Goal: Task Accomplishment & Management: Complete application form

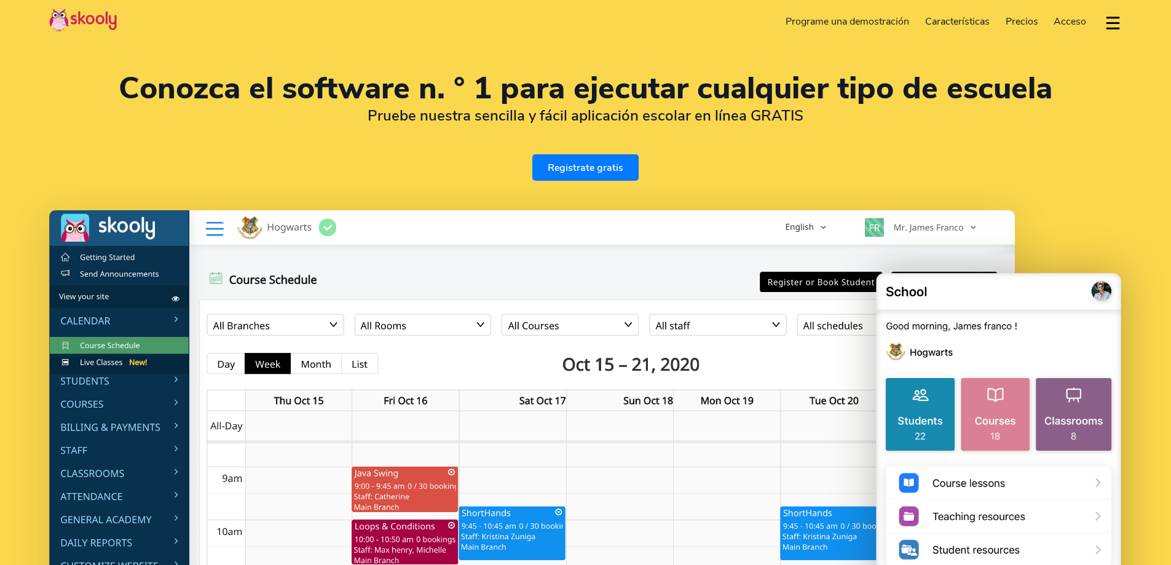
select select "es"
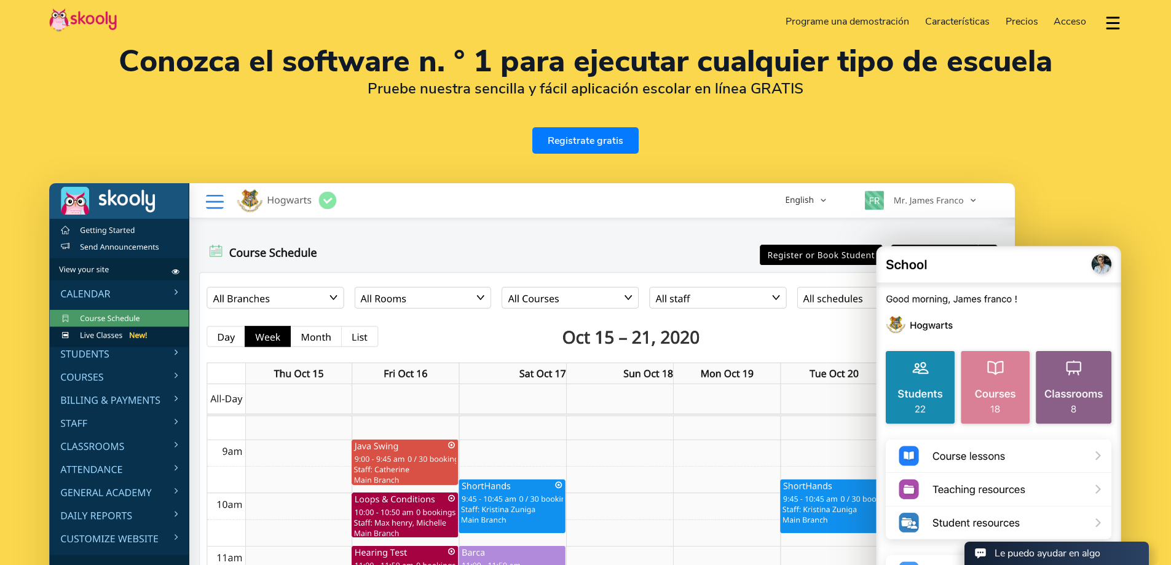
select select "54"
select select "Argentina"
select select "[GEOGRAPHIC_DATA]/[GEOGRAPHIC_DATA]/San_Luis"
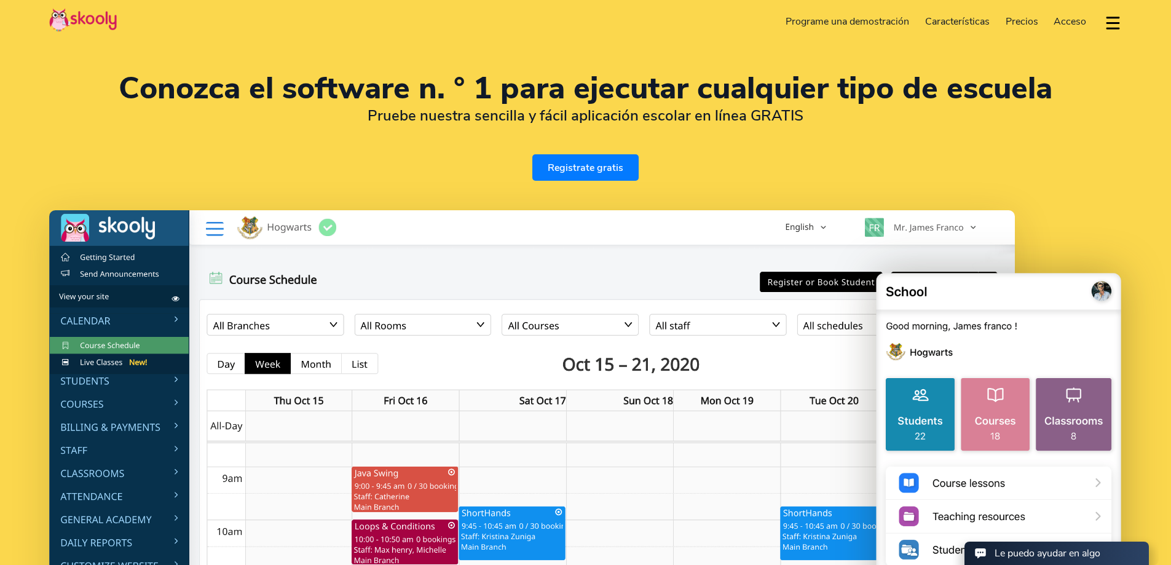
click at [590, 181] on link "Registrate gratis" at bounding box center [585, 167] width 106 height 26
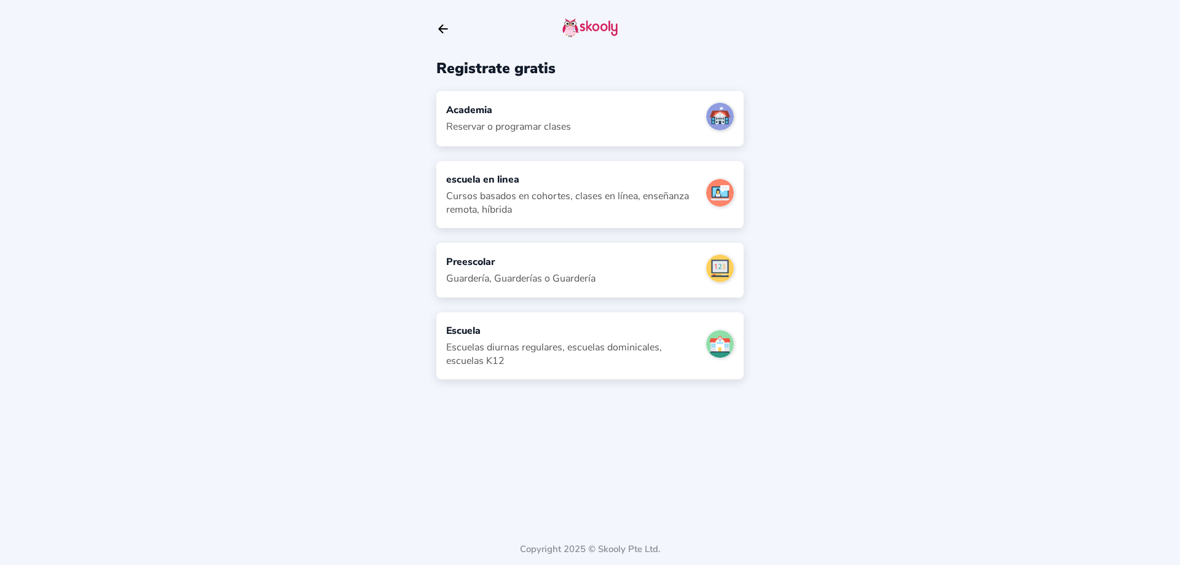
click at [589, 146] on div "Academia Reservar o programar clases" at bounding box center [589, 118] width 307 height 55
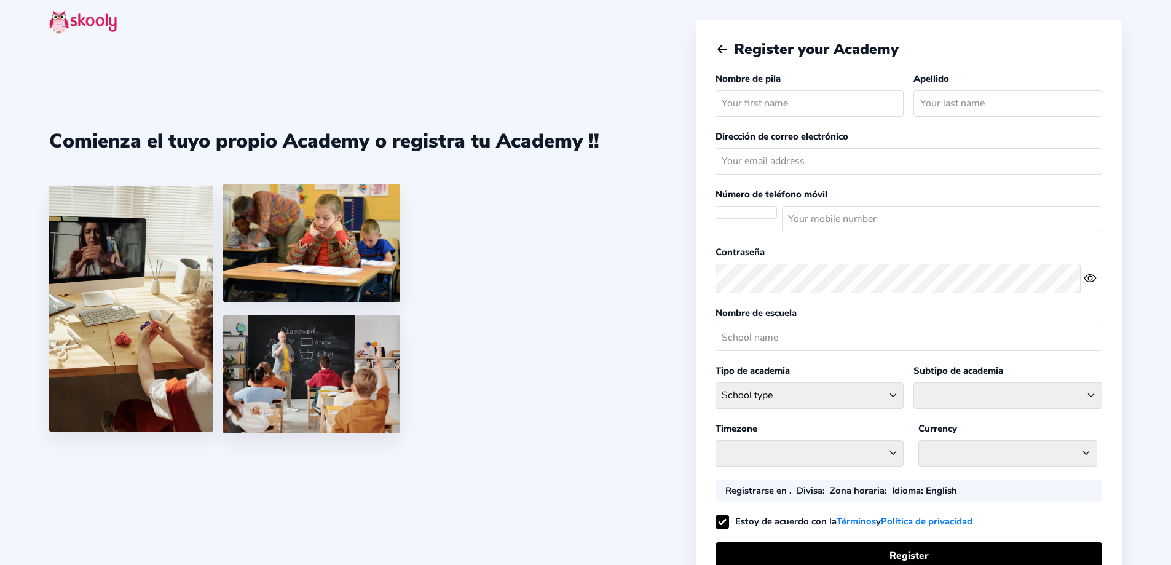
select select
click at [831, 117] on input "text" at bounding box center [810, 103] width 189 height 26
select select "[GEOGRAPHIC_DATA]/[GEOGRAPHIC_DATA]/San_Luis"
select select "ARS $"
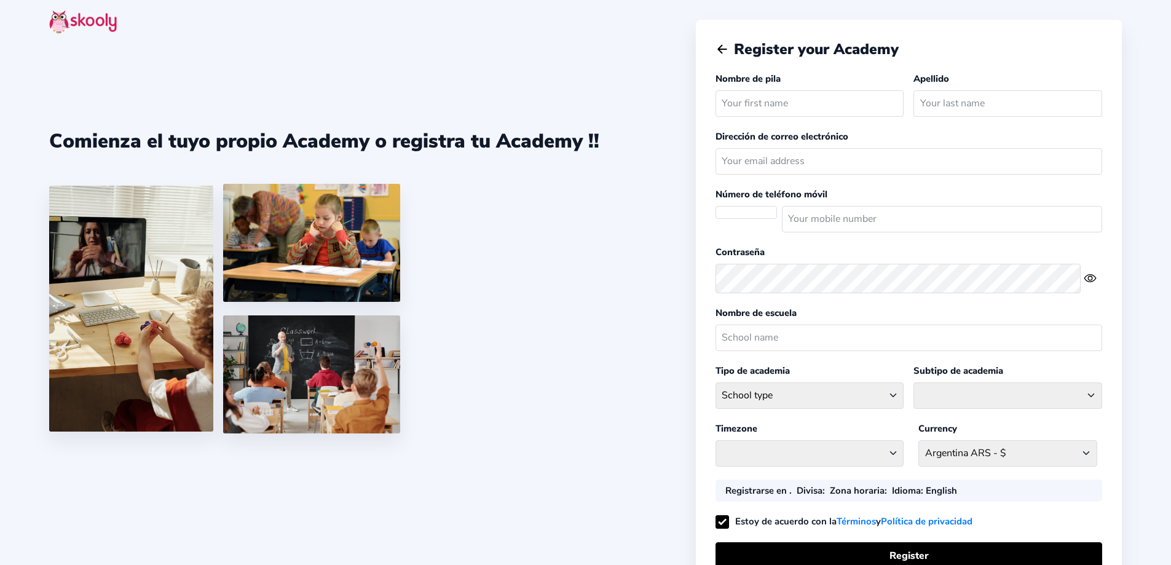
select select "AR"
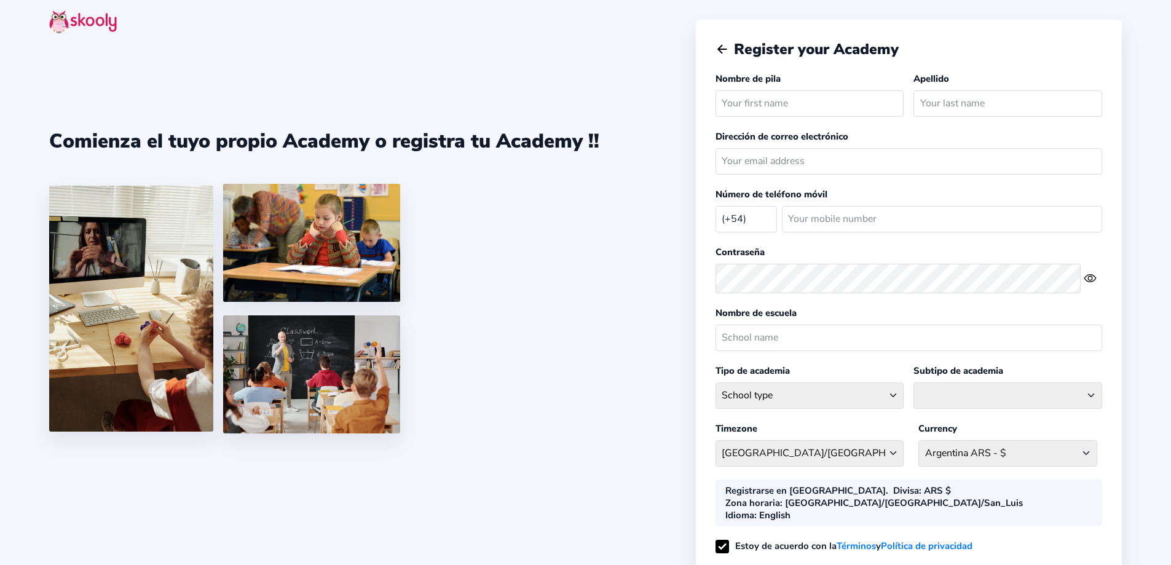
type input "Constanza"
type input "3513823128"
click at [946, 117] on input "text" at bounding box center [1007, 103] width 189 height 26
click at [987, 117] on input "text" at bounding box center [1007, 103] width 189 height 26
type input "P"
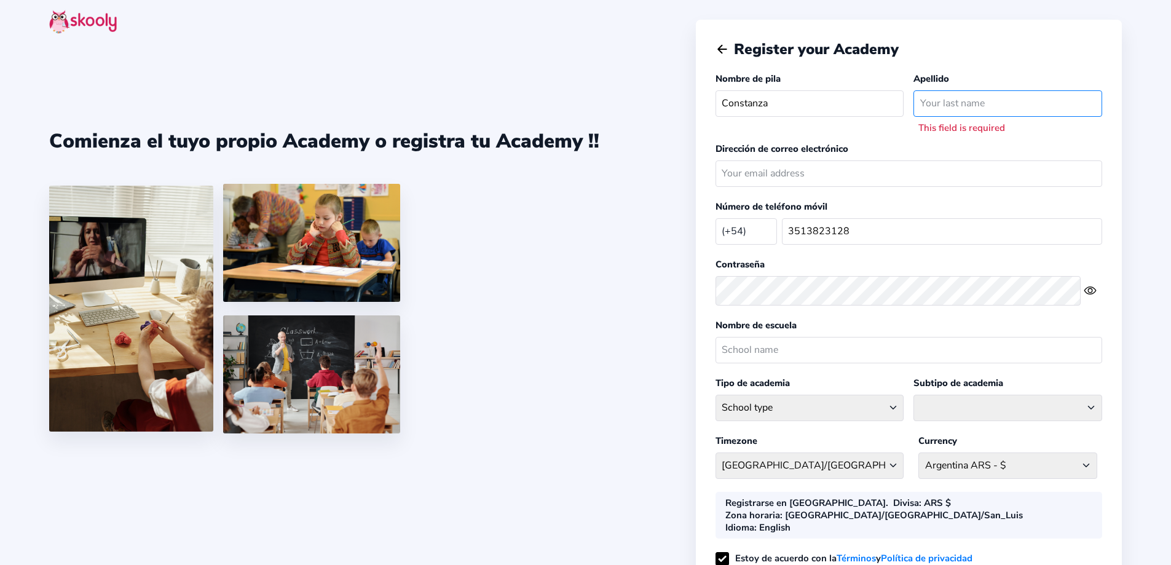
type input "m"
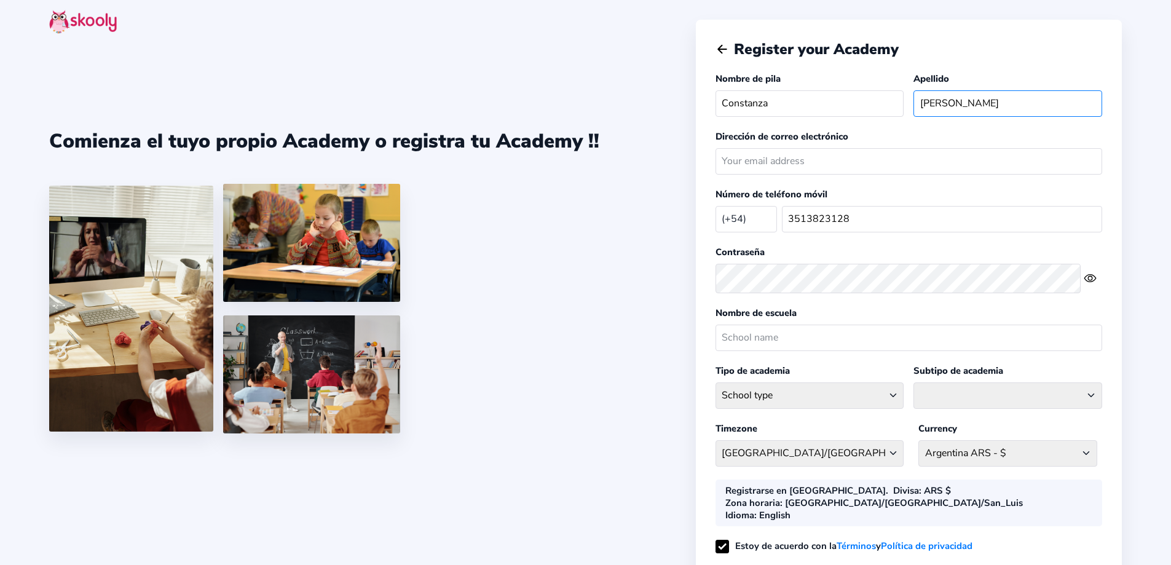
type input "[PERSON_NAME]"
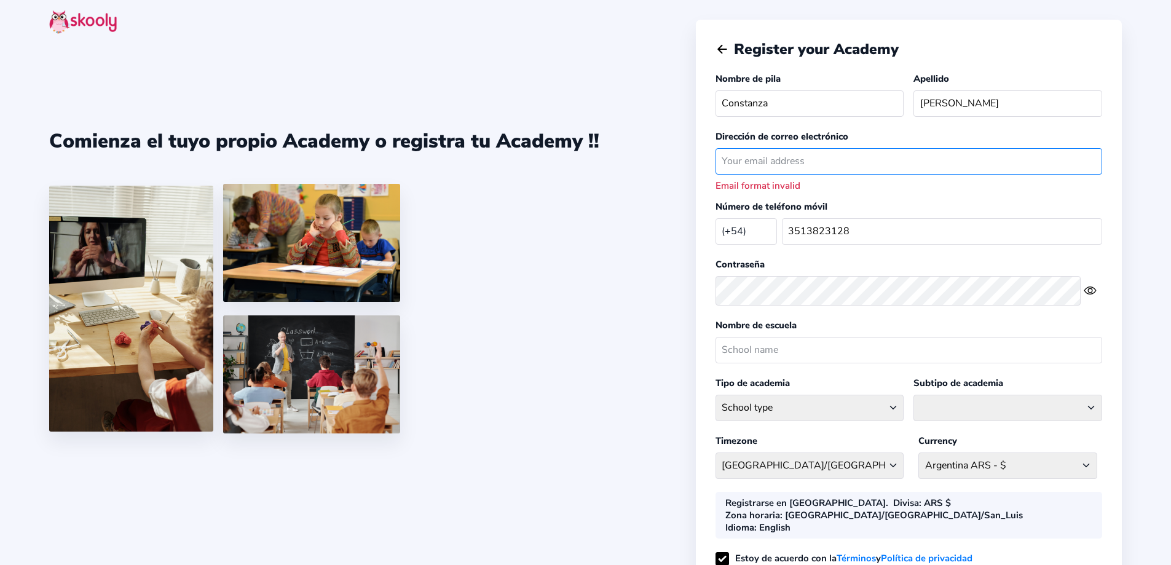
type input "T"
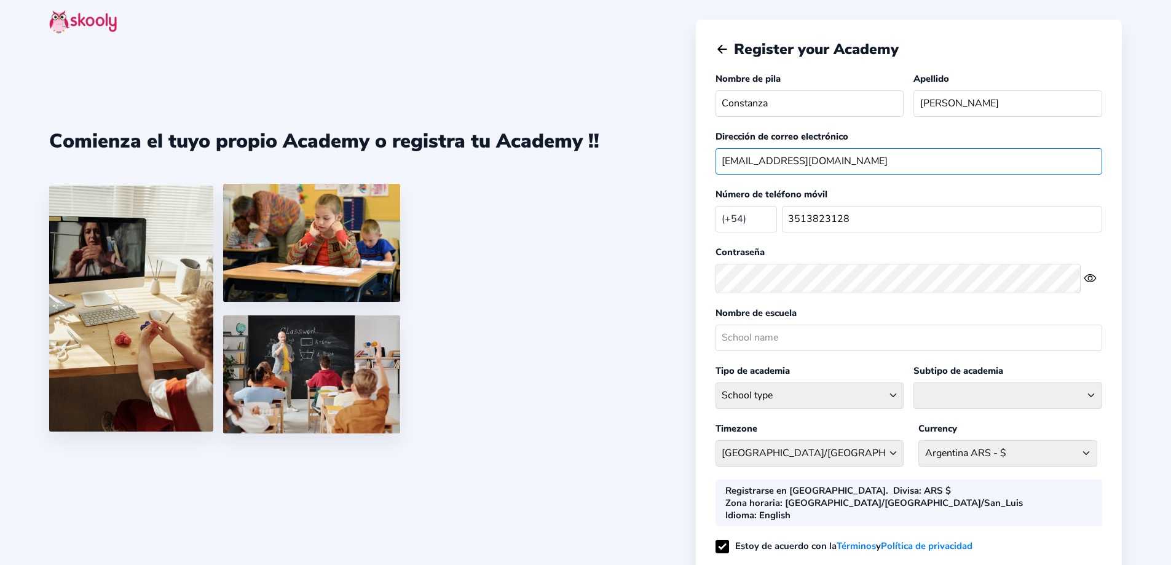
type input "[EMAIL_ADDRESS][DOMAIN_NAME]"
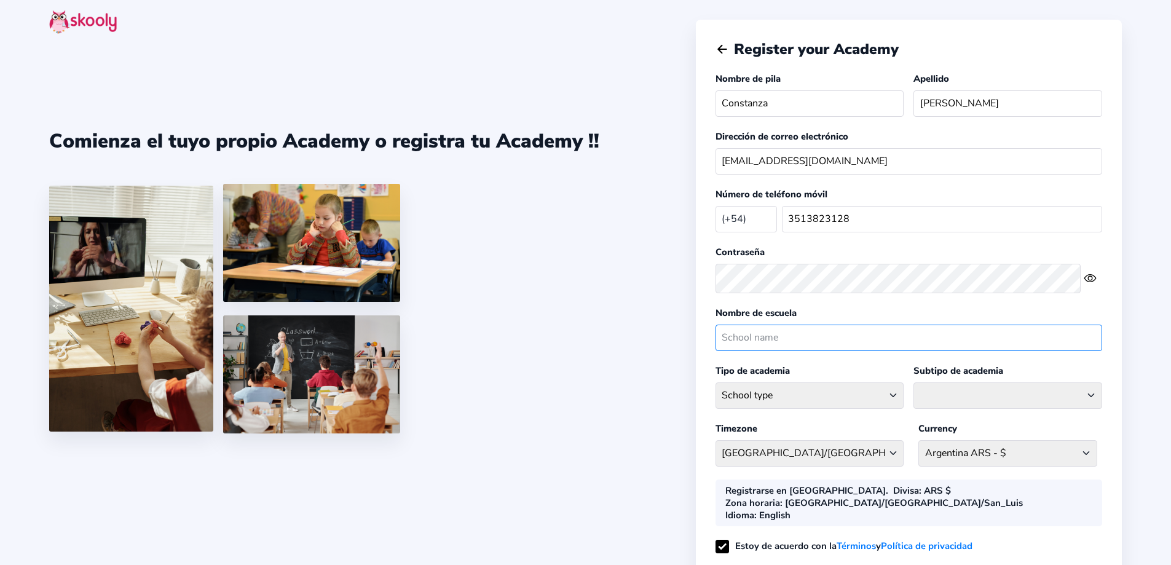
click at [837, 351] on input "text" at bounding box center [909, 338] width 387 height 26
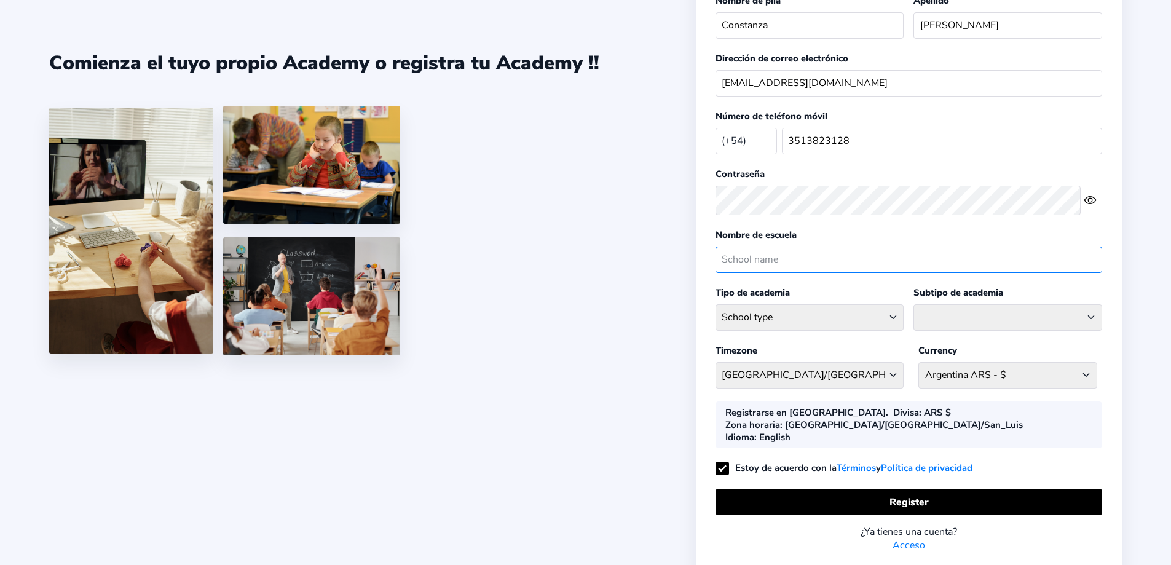
scroll to position [184, 0]
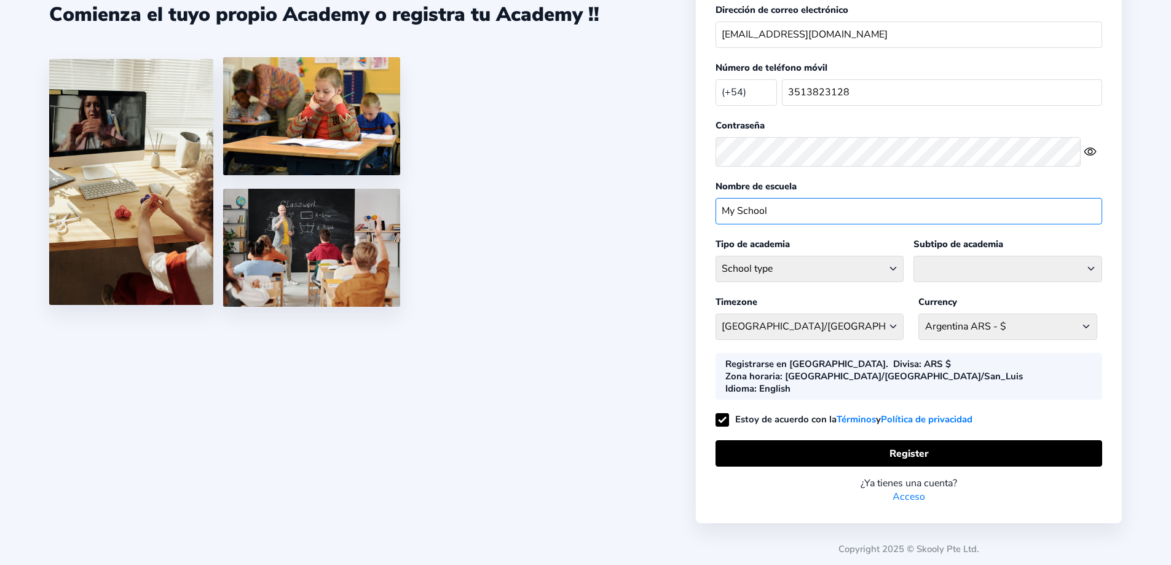
type input "My School"
click at [830, 260] on select "School type Academic Afterschool Arts Dance Homeschool Language Martial Arts Mu…" at bounding box center [810, 269] width 189 height 26
select select "L"
click at [719, 256] on select "School type Academic Afterschool Arts Dance Homeschool Language Martial Arts Mu…" at bounding box center [810, 269] width 189 height 26
click at [984, 256] on select "[GEOGRAPHIC_DATA]" at bounding box center [1007, 269] width 189 height 26
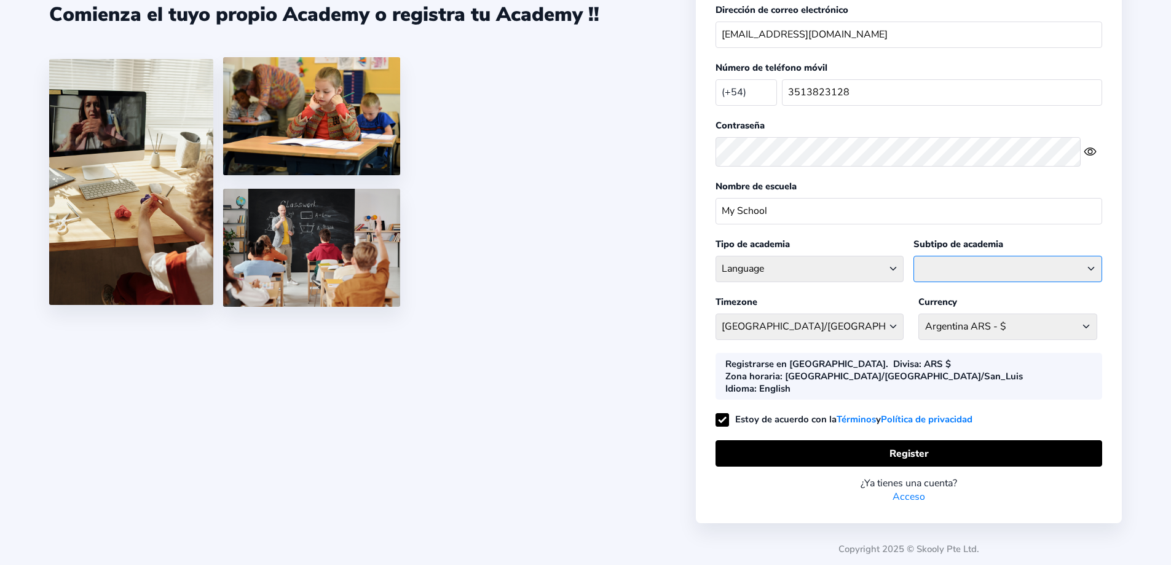
select select "L"
click at [913, 256] on select "[GEOGRAPHIC_DATA]" at bounding box center [1007, 269] width 189 height 26
click at [880, 323] on select "[GEOGRAPHIC_DATA]/[GEOGRAPHIC_DATA]/[GEOGRAPHIC_DATA] [GEOGRAPHIC_DATA] - [GEOG…" at bounding box center [810, 326] width 189 height 26
select select "[GEOGRAPHIC_DATA]/[GEOGRAPHIC_DATA]/San_Luis"
click at [719, 313] on select "[GEOGRAPHIC_DATA]/[GEOGRAPHIC_DATA]/[GEOGRAPHIC_DATA] [GEOGRAPHIC_DATA] - [GEOG…" at bounding box center [810, 326] width 189 height 26
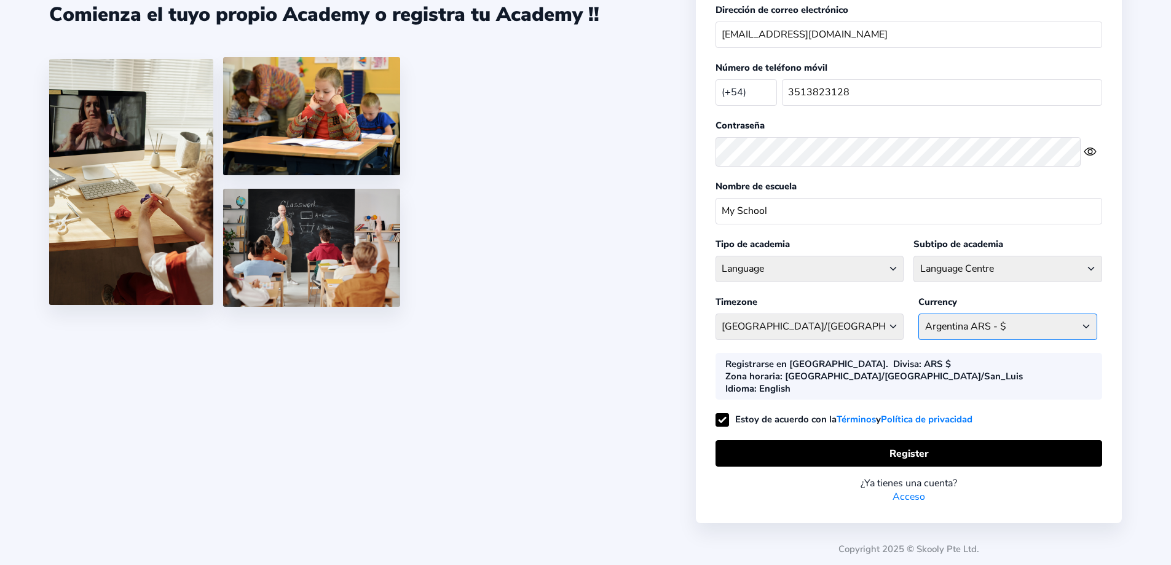
click at [976, 327] on select "ARS $ [GEOGRAPHIC_DATA] AFN - ؋. [GEOGRAPHIC_DATA] ALL - L [GEOGRAPHIC_DATA] DZ…" at bounding box center [1007, 326] width 179 height 26
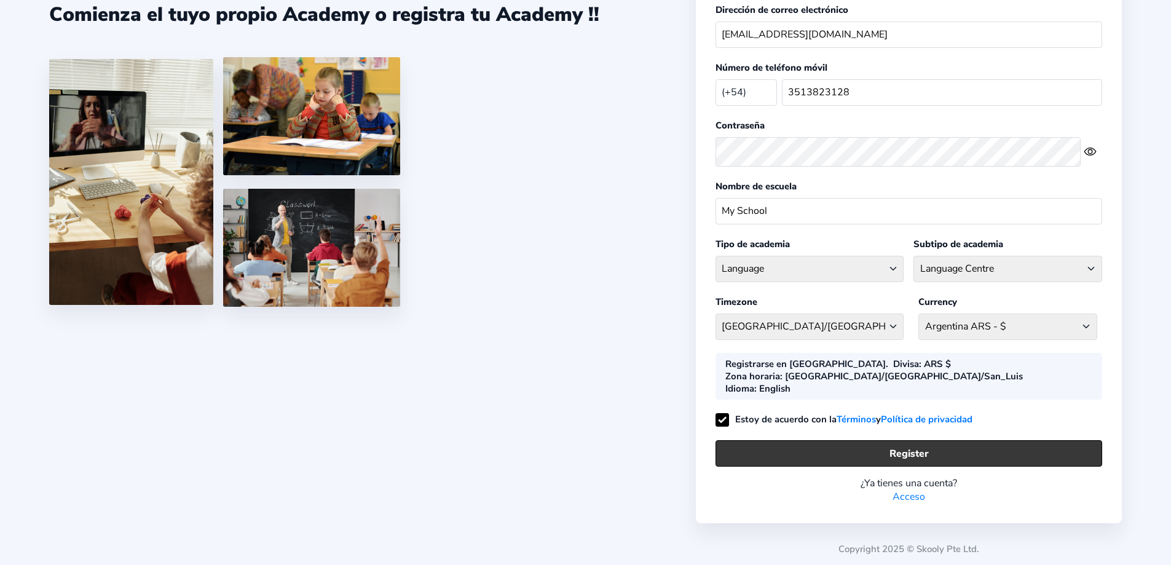
click at [956, 440] on button "Register" at bounding box center [909, 453] width 387 height 26
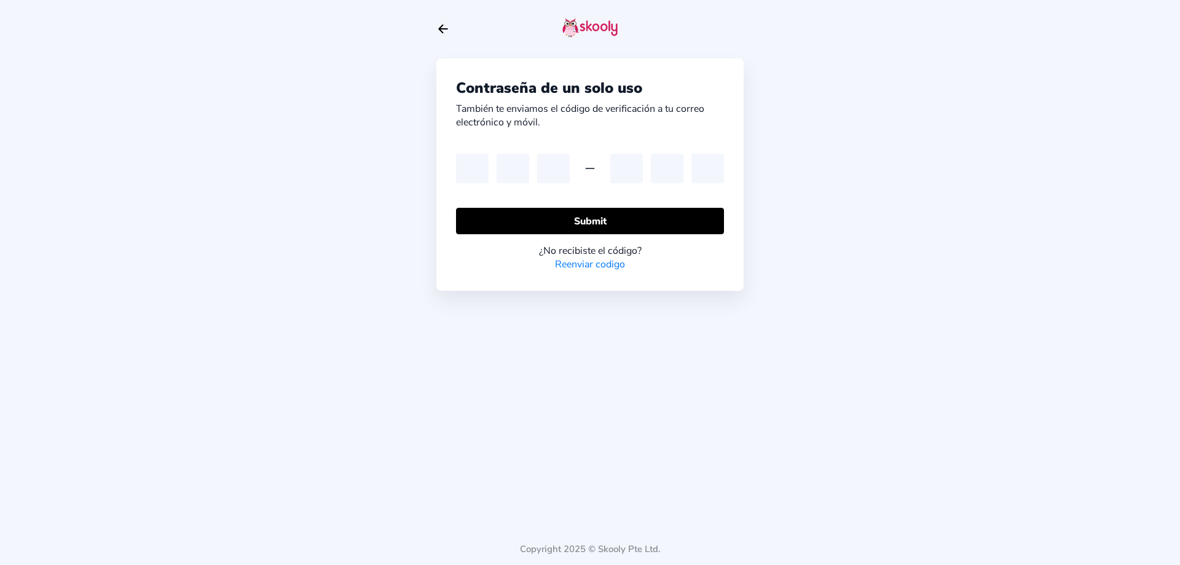
click at [971, 379] on div "Contraseña de un solo uso También te enviamos el código de verificación a tu co…" at bounding box center [590, 282] width 1180 height 565
click at [485, 183] on input "text" at bounding box center [472, 169] width 33 height 30
paste input "4"
type input "4"
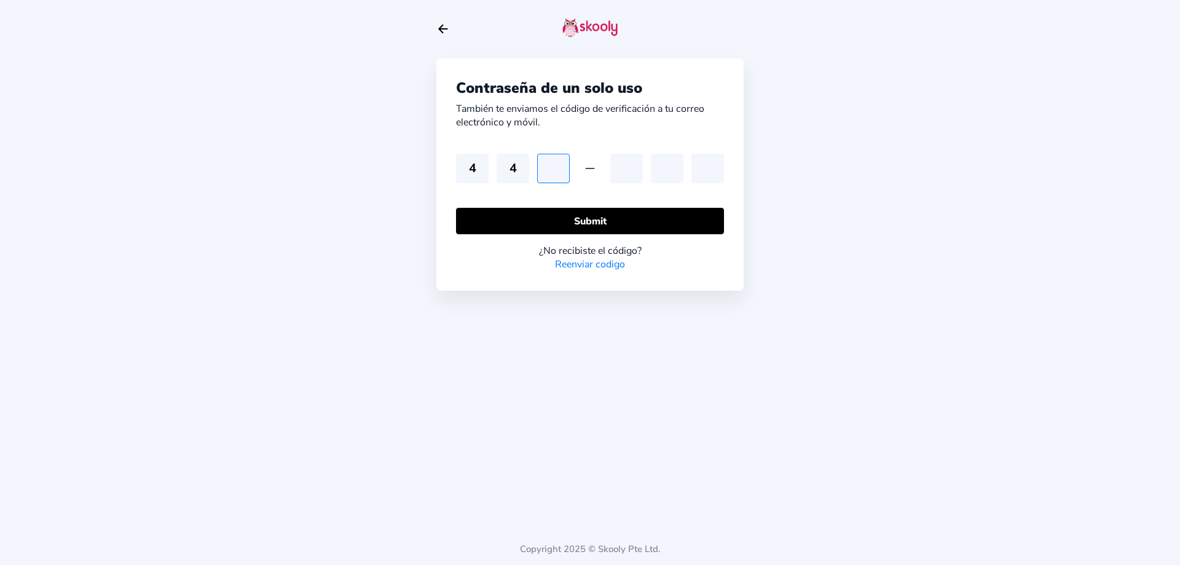
type input "0"
type input "4"
type input "7"
type input "9"
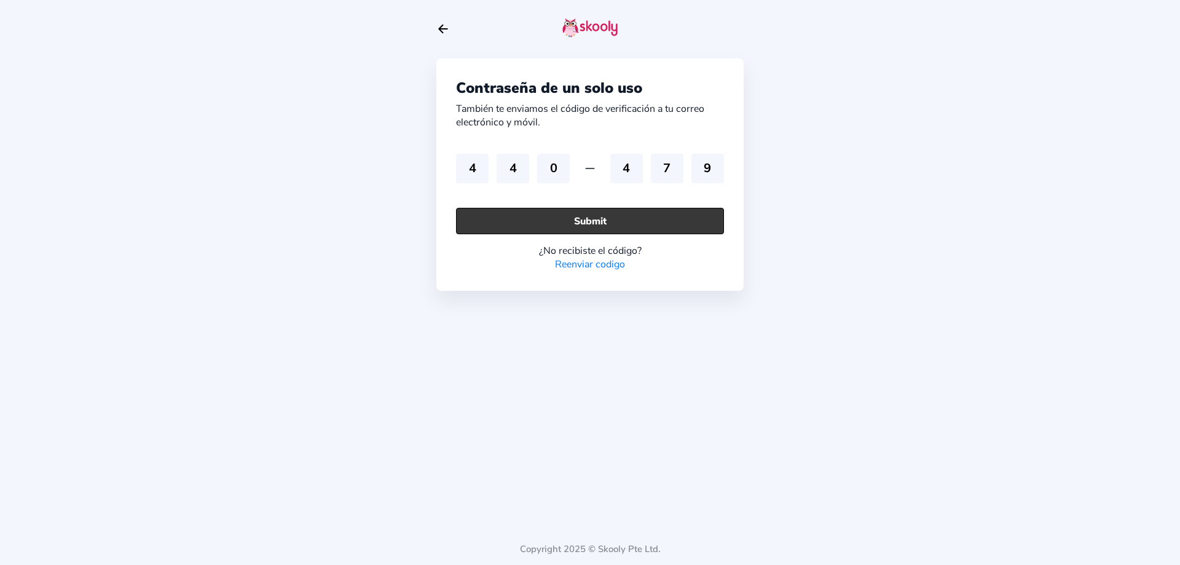
click at [639, 234] on button "Submit" at bounding box center [590, 221] width 268 height 26
